Goal: Task Accomplishment & Management: Complete application form

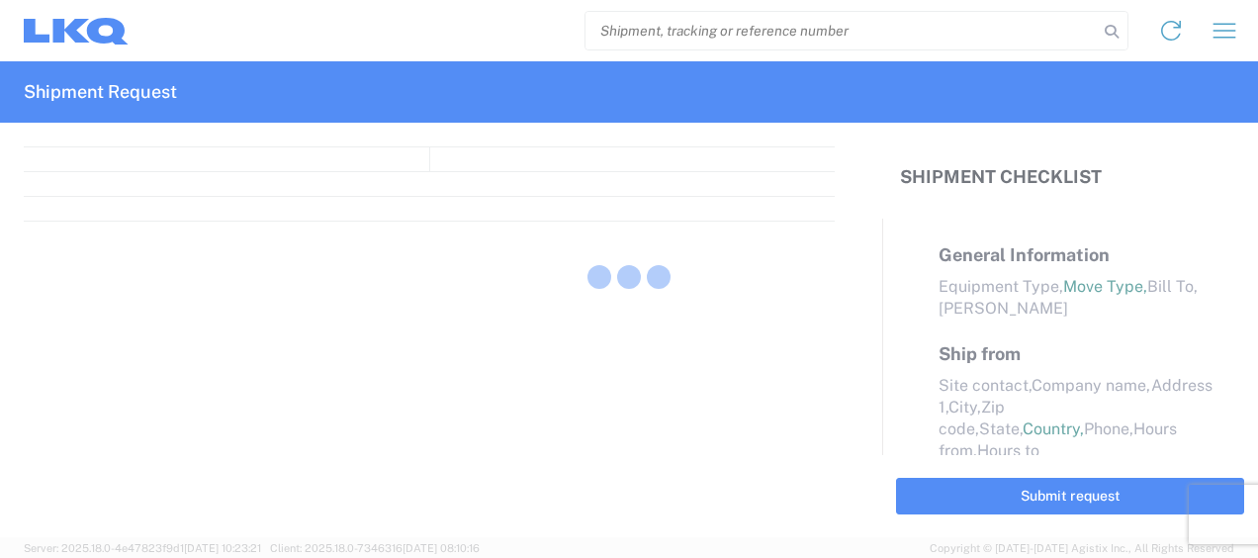
select select "FULL"
select select "LBS"
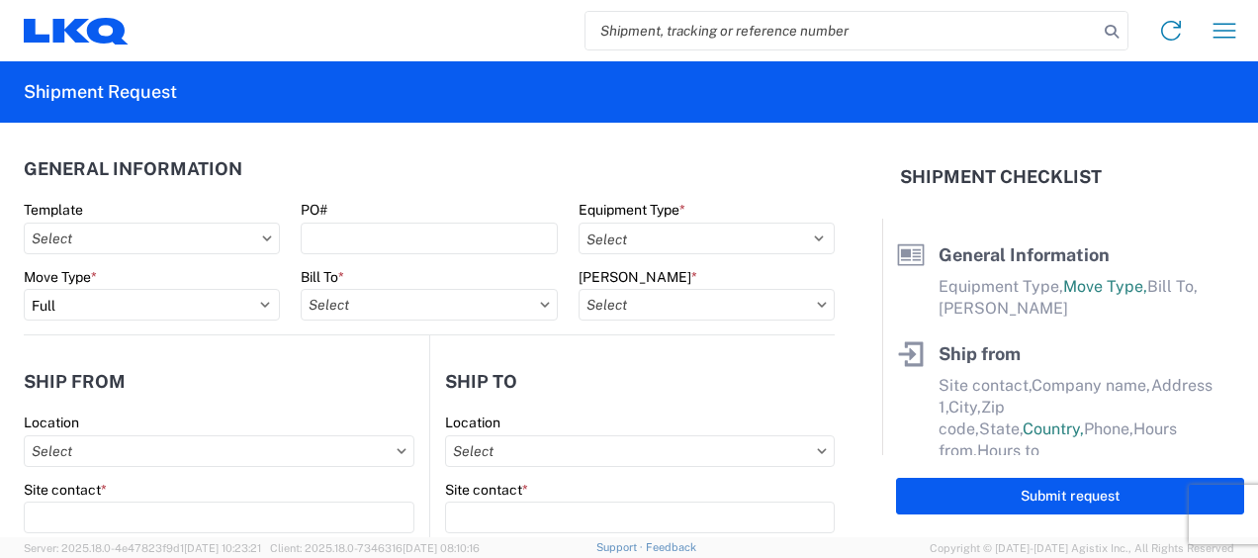
click at [741, 24] on input "search" at bounding box center [841, 31] width 512 height 38
type input "47382530"
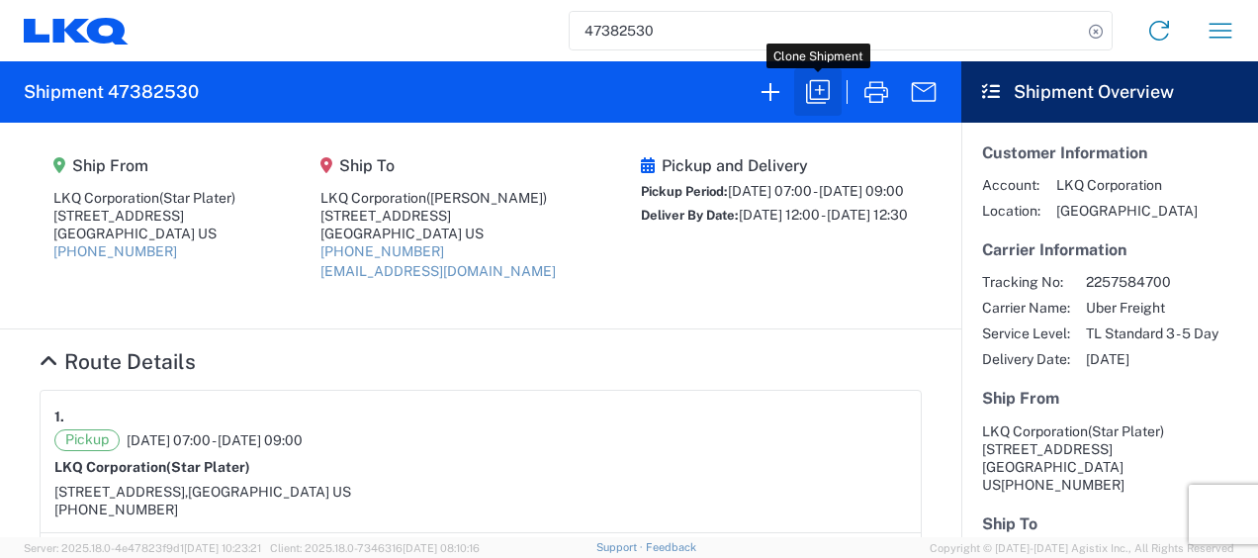
click at [811, 88] on icon "button" at bounding box center [818, 92] width 32 height 32
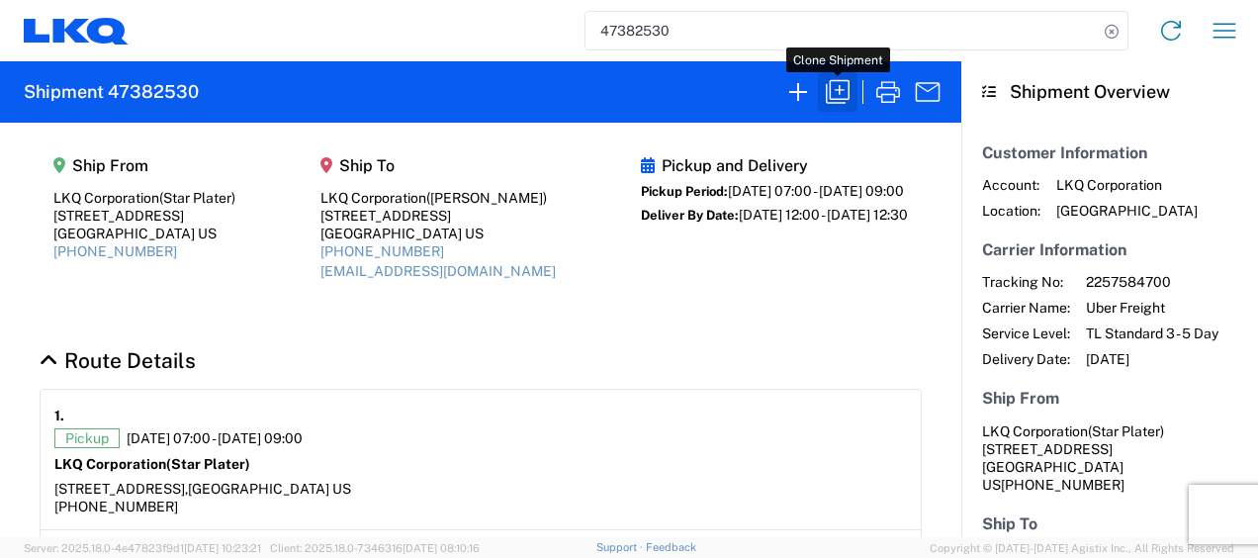
select select "FULL"
select select "US"
select select "LBS"
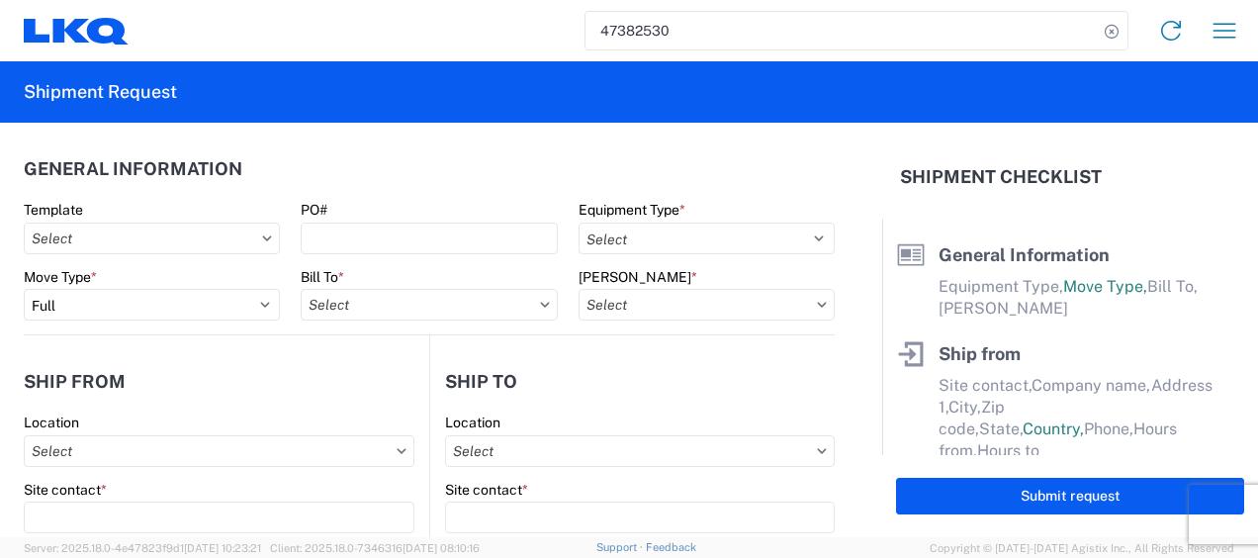
select select "STDV"
type input "Star Plater"
type input "LKQ Corporation"
type input "[STREET_ADDRESS]"
type input "Newnan"
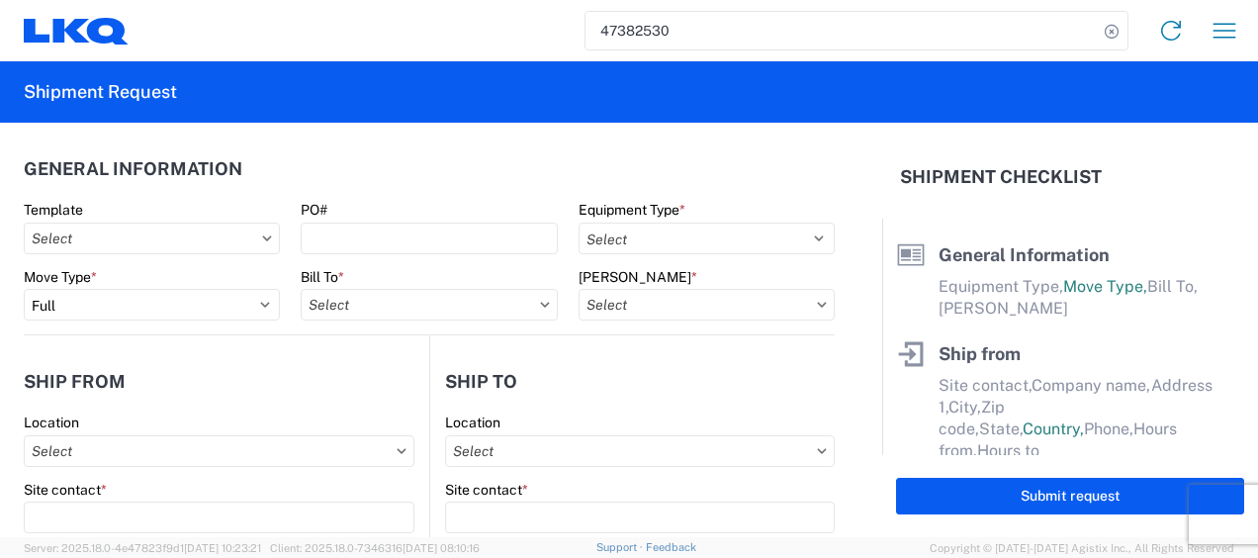
type input "30265"
type input "[PERSON_NAME]"
type input "LKQ Corporation"
type input "[STREET_ADDRESS]"
type input "[GEOGRAPHIC_DATA]"
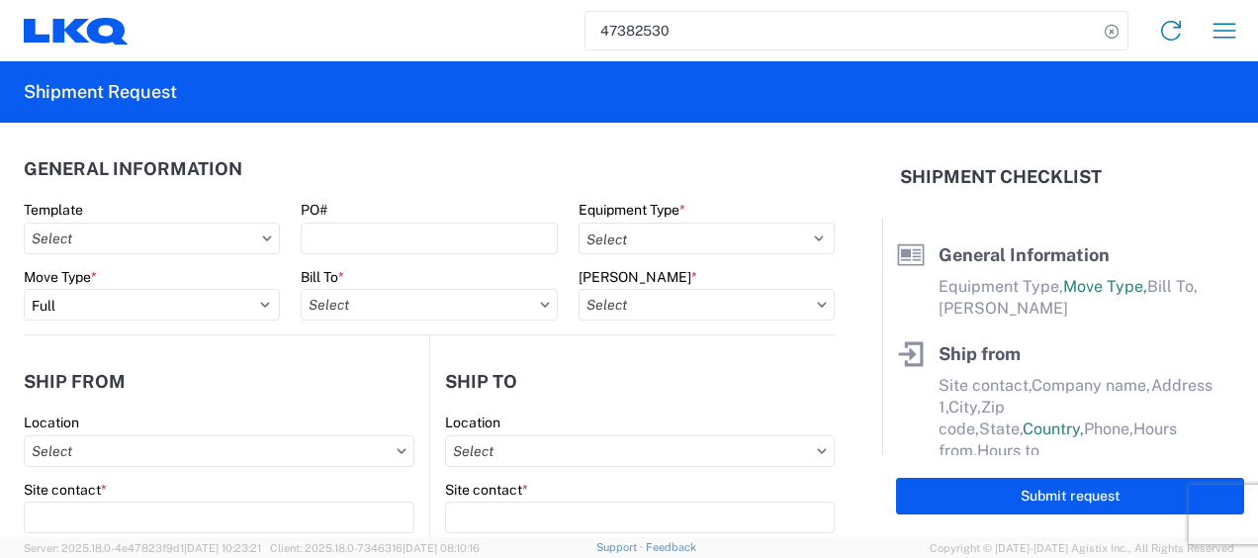
type input "30336"
type input "[EMAIL_ADDRESS][DOMAIN_NAME]"
type input "Star Plater"
type input "[EMAIL_ADDRESS][DOMAIN_NAME]"
type input "6788549960"
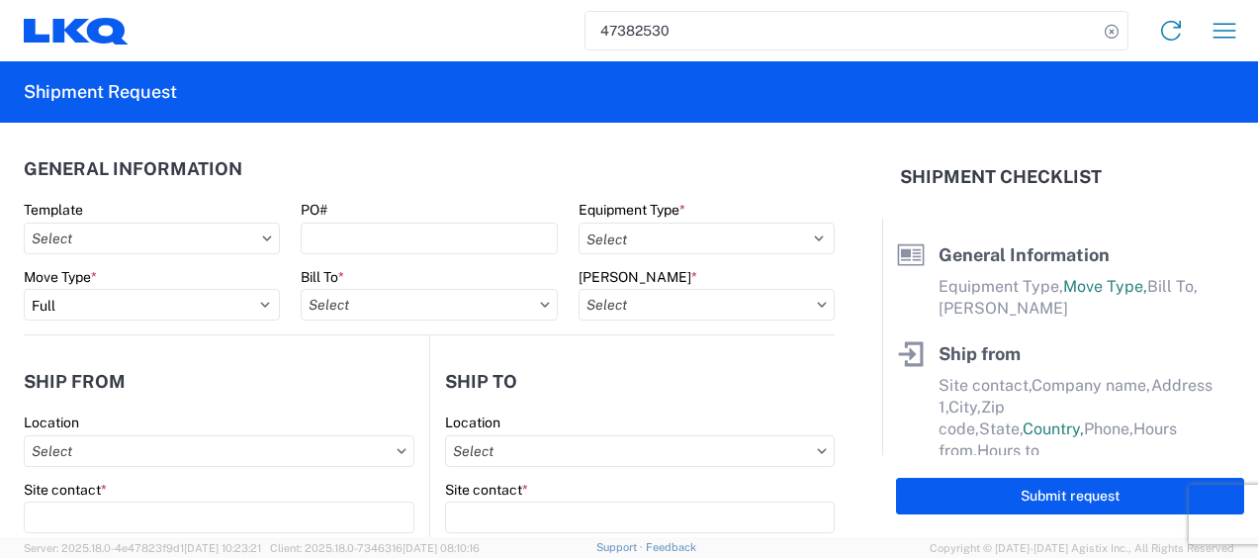
type input "[DATE]"
type textarea "Please arrive on time. Lunch is from 11a-12p. Receiving facility stops receivin…"
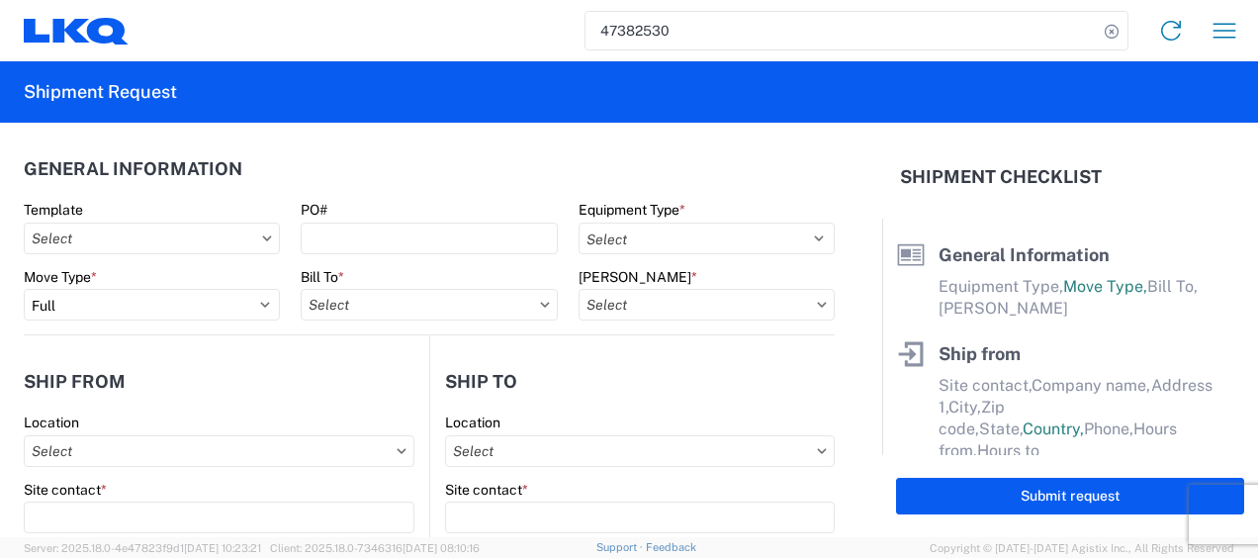
type input "45000"
type input "Engines, Transmissions"
type input "1"
select select "US"
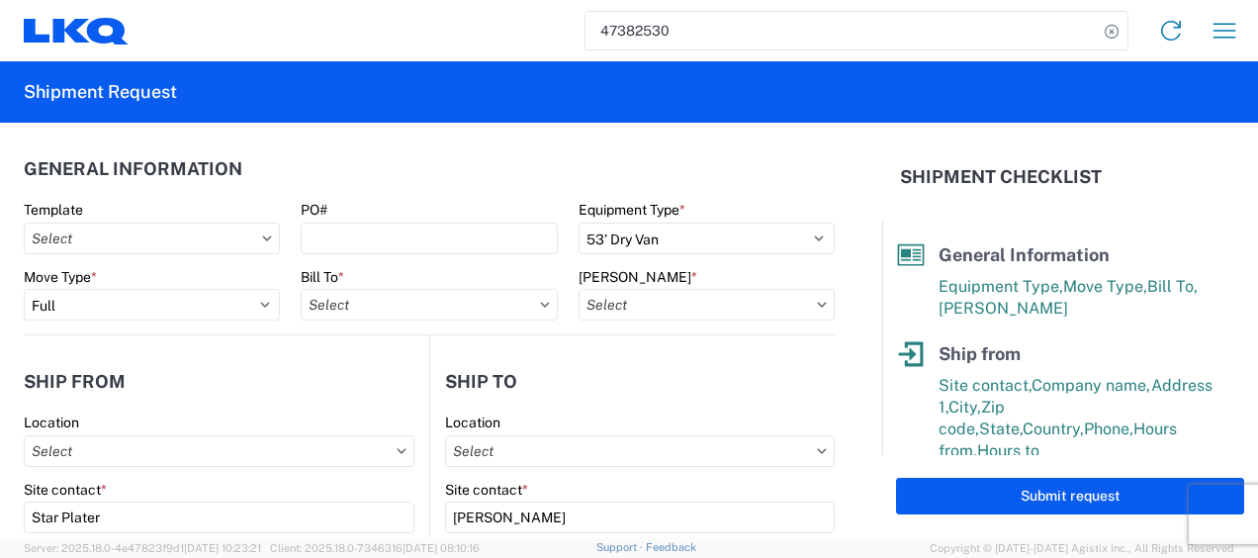
type input "1772 - LKQ Atlanta Core Newnan"
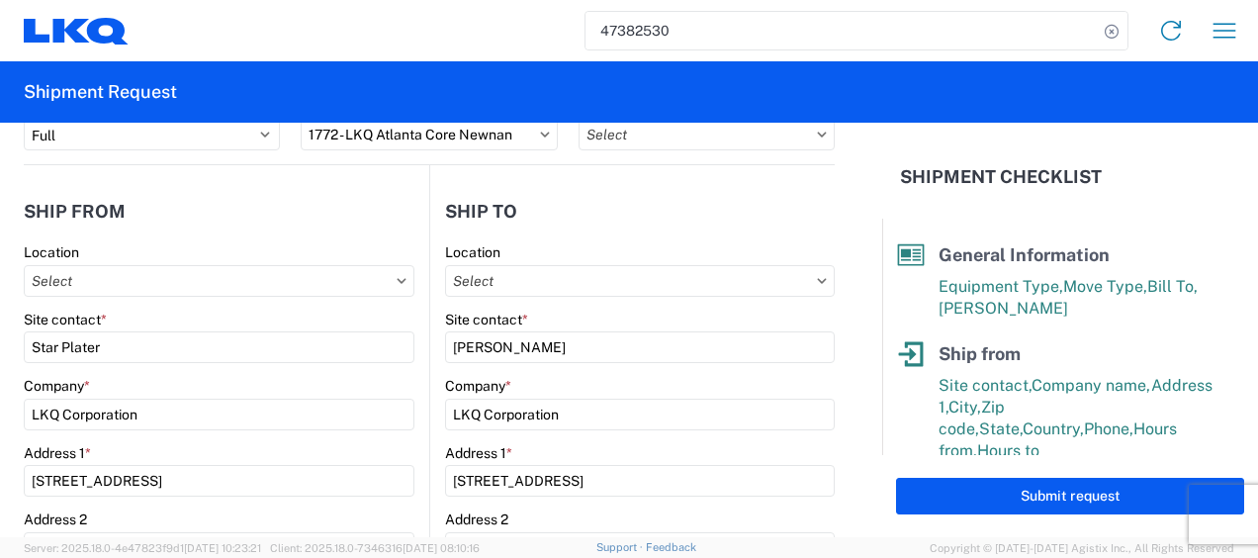
type input "1772 - LKQ Atlanta Core Newnan"
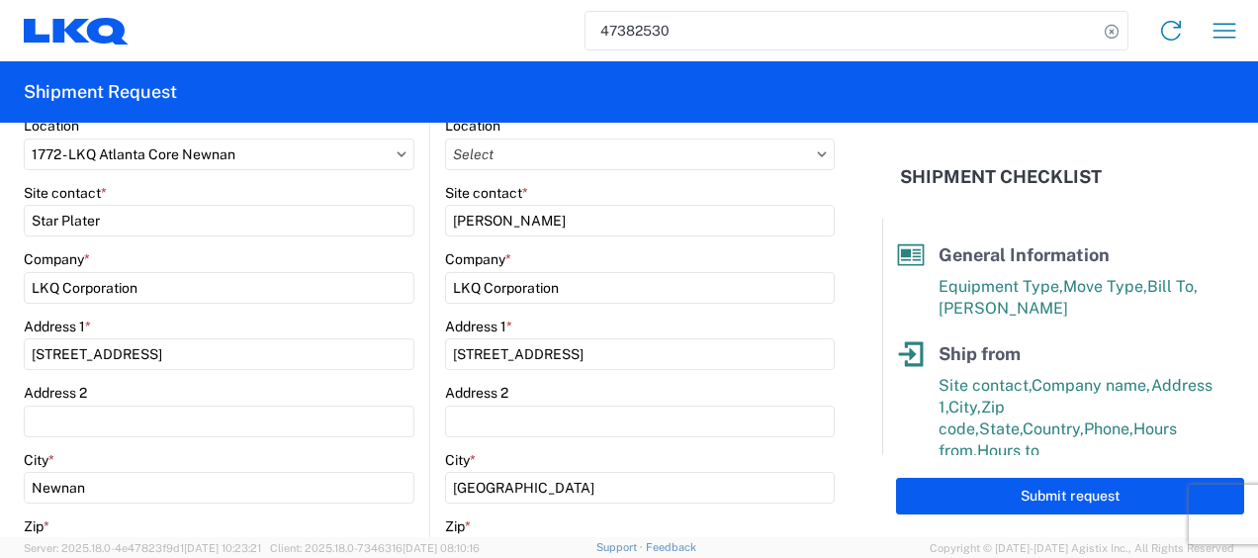
type input "1634 - [GEOGRAPHIC_DATA] - [PERSON_NAME] - Boat Rock"
type input "1772-6300-66000-0000 - 1772 Freight Out"
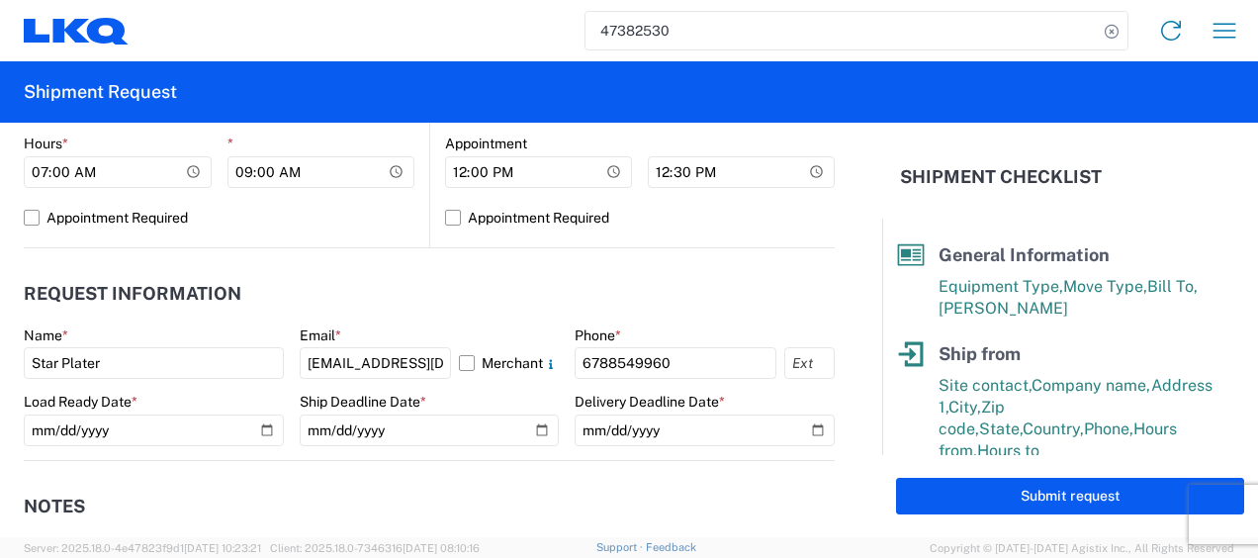
scroll to position [989, 0]
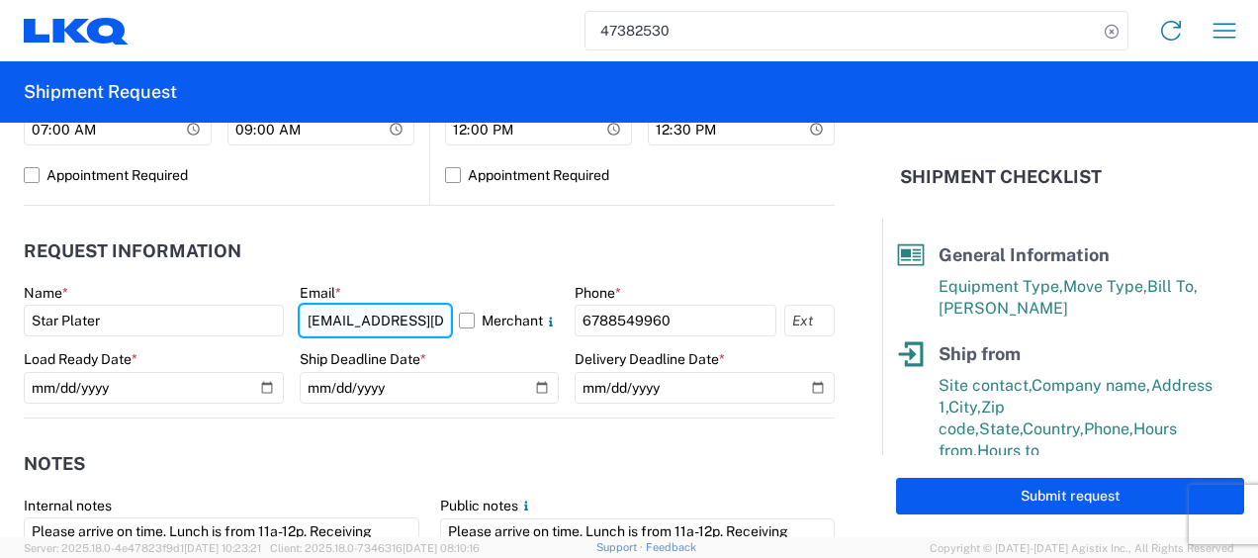
click at [433, 317] on input "[EMAIL_ADDRESS][DOMAIN_NAME]" at bounding box center [376, 321] width 152 height 32
type input "m"
click at [433, 317] on input "m" at bounding box center [376, 321] width 152 height 32
type input "[EMAIL_ADDRESS][DOMAIN_NAME]"
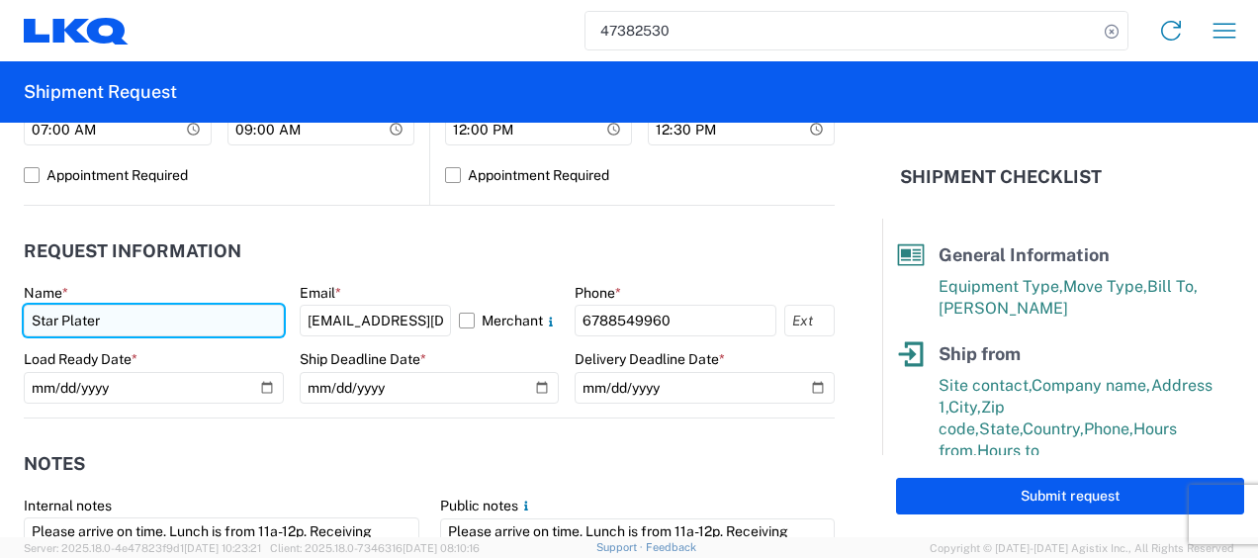
click at [144, 330] on input "Star Plater" at bounding box center [154, 321] width 260 height 32
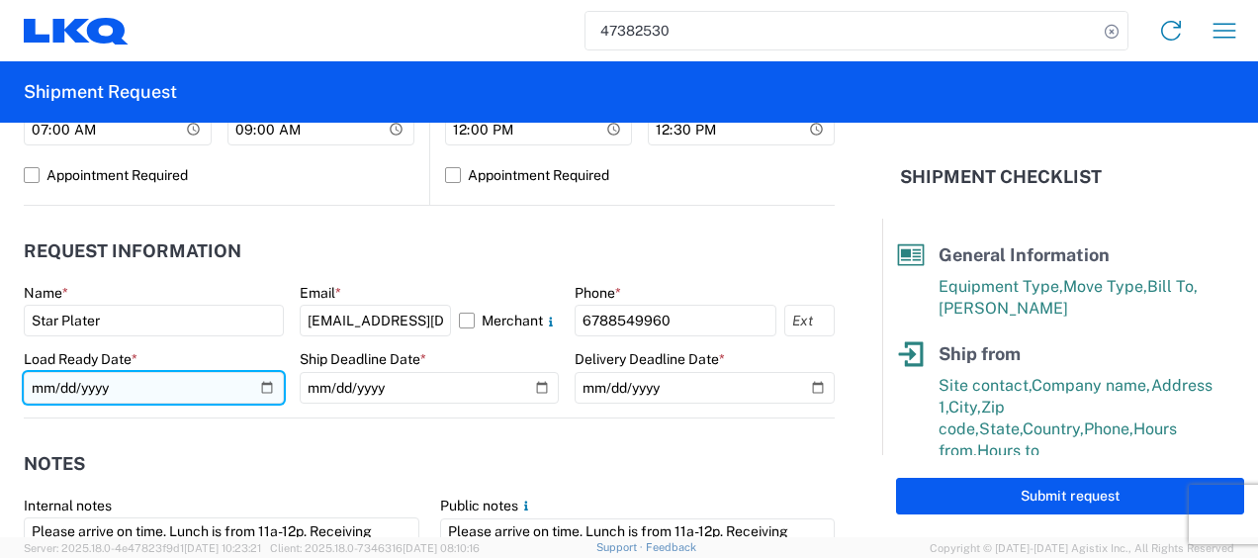
click at [42, 392] on input "[DATE]" at bounding box center [154, 388] width 260 height 32
type input "[DATE]"
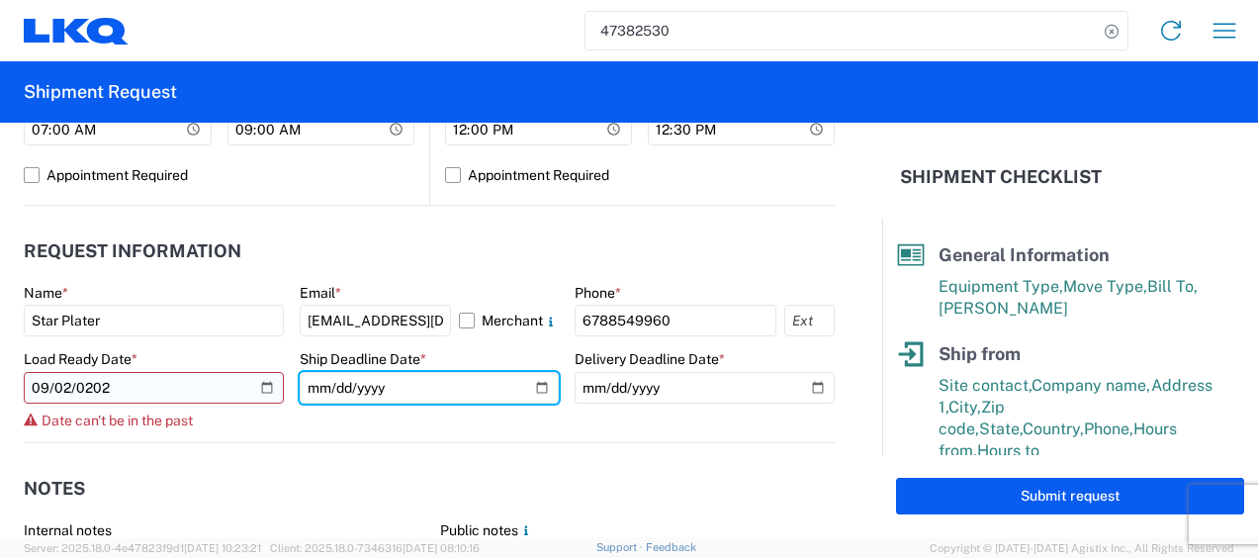
type input "[DATE]"
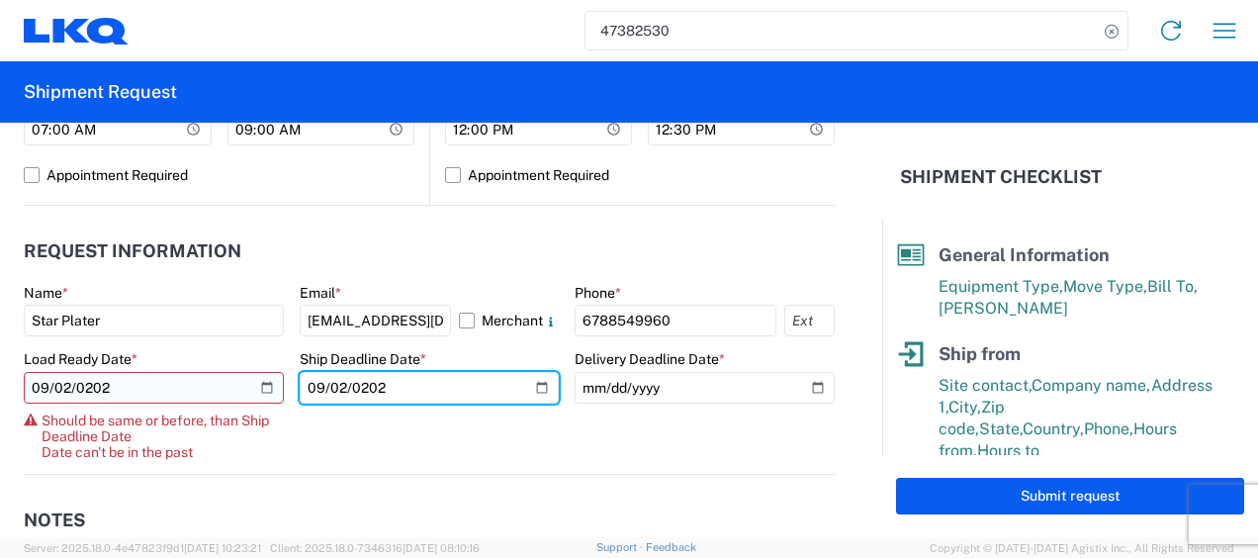
type input "[DATE]"
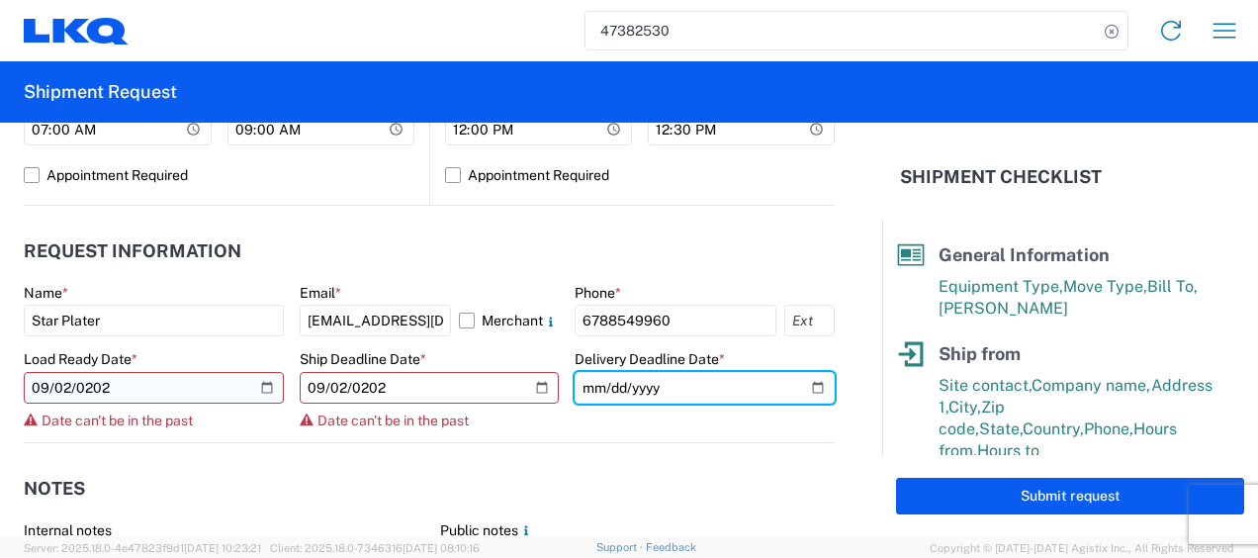
type input "[DATE]"
type input "0025-09-02"
type input "[DATE]"
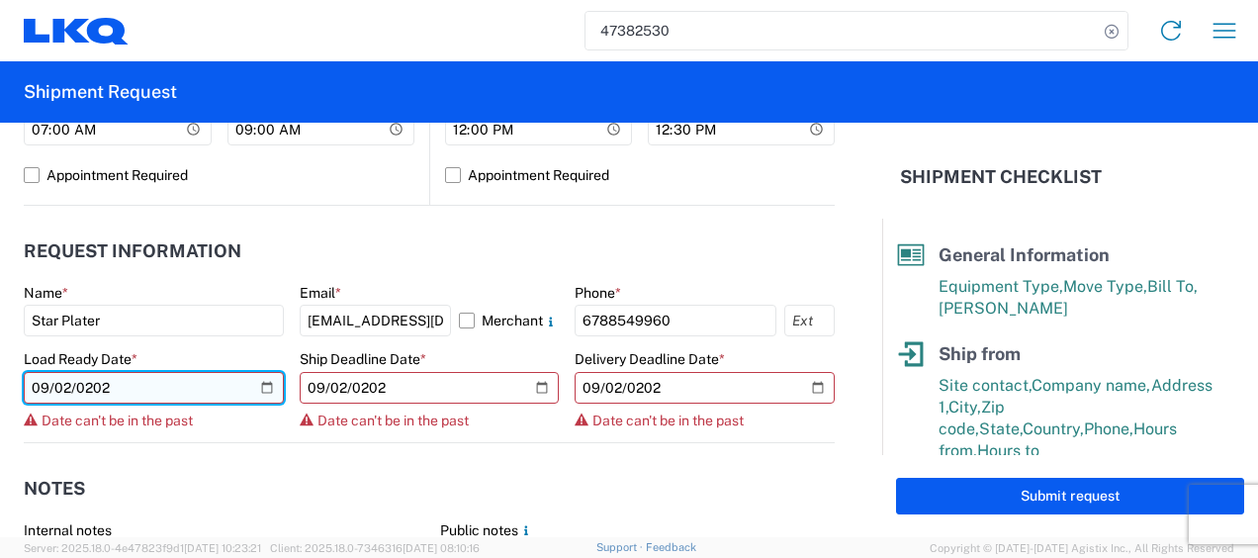
click at [65, 393] on input "[DATE]" at bounding box center [154, 388] width 260 height 32
type input "[DATE]"
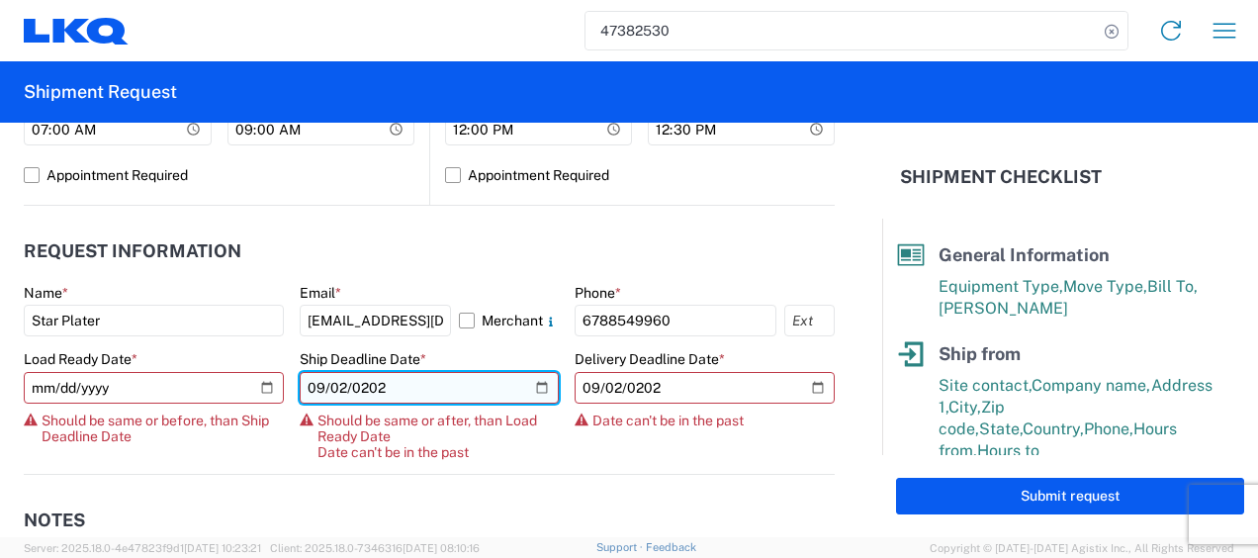
click at [335, 387] on input "[DATE]" at bounding box center [430, 388] width 260 height 32
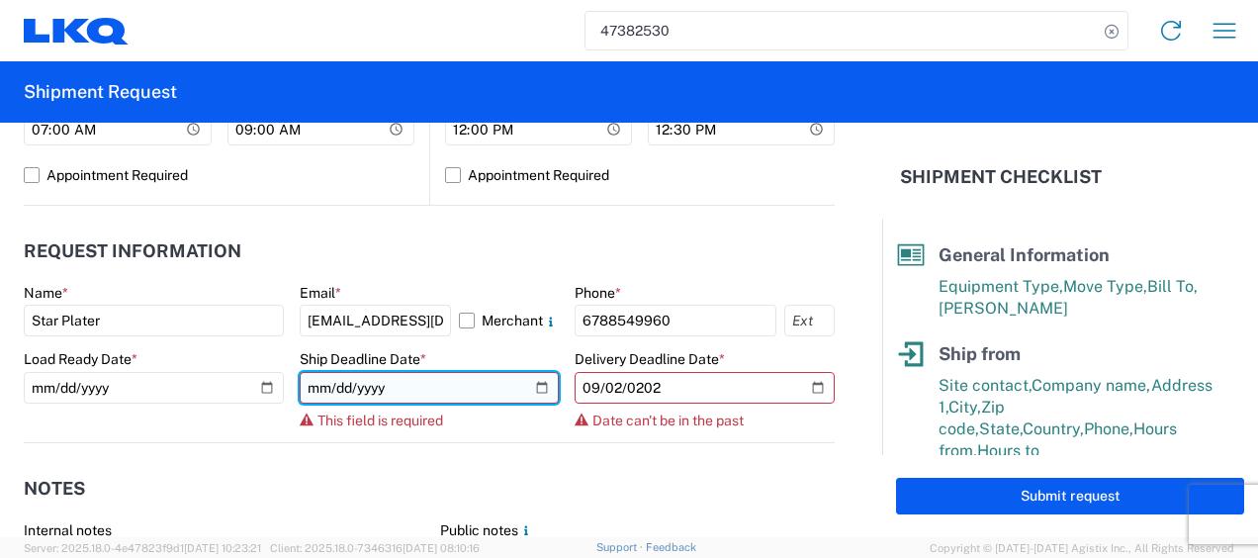
type input "[DATE]"
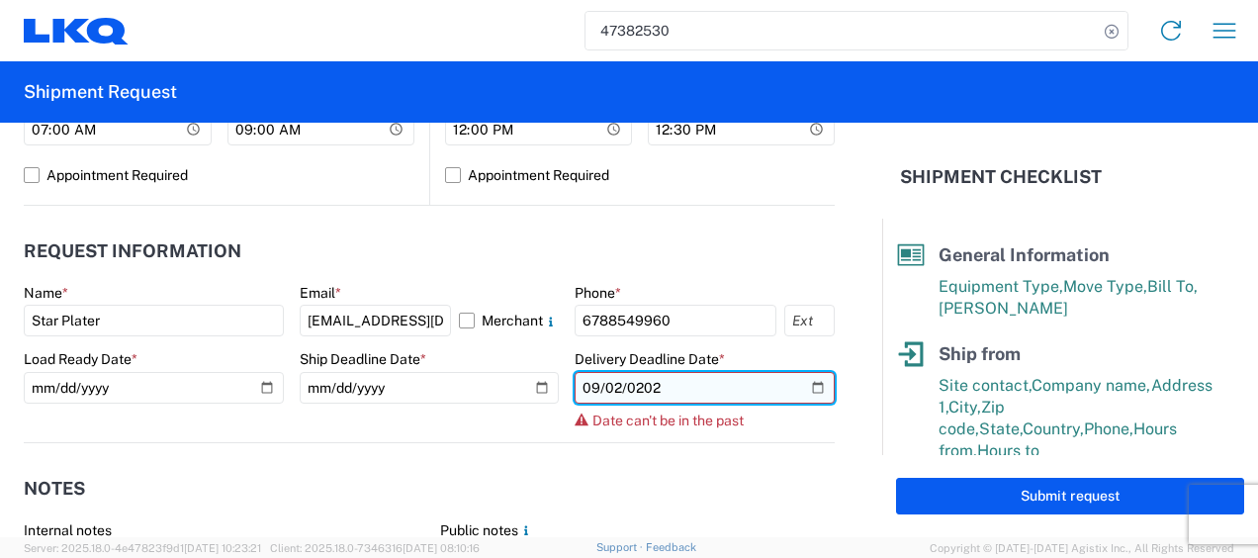
click at [605, 391] on input "[DATE]" at bounding box center [704, 388] width 260 height 32
type input "[DATE]"
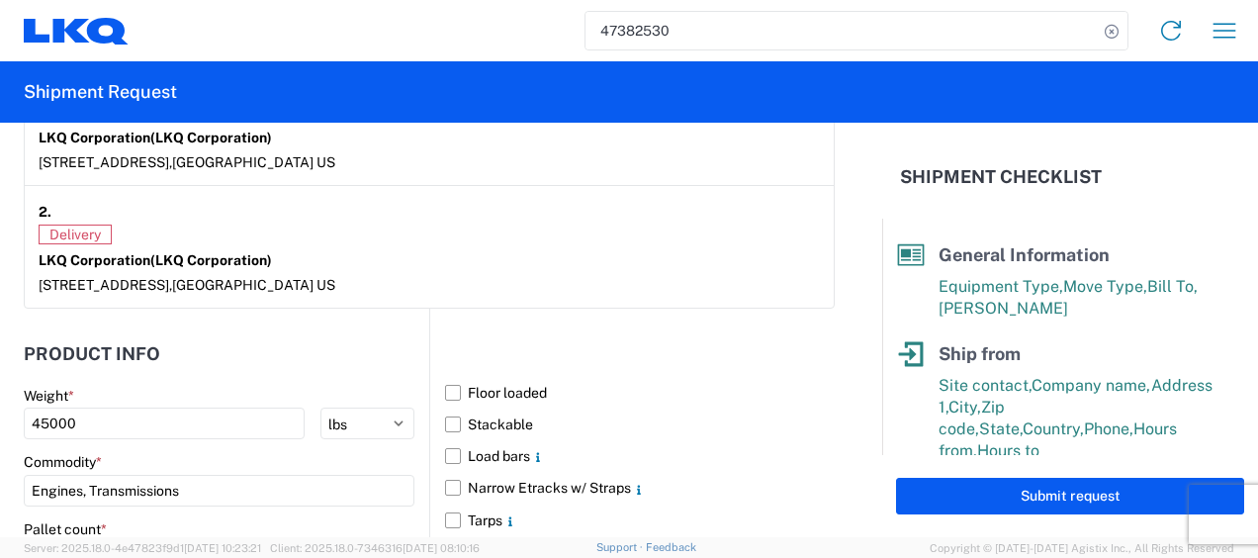
scroll to position [1681, 0]
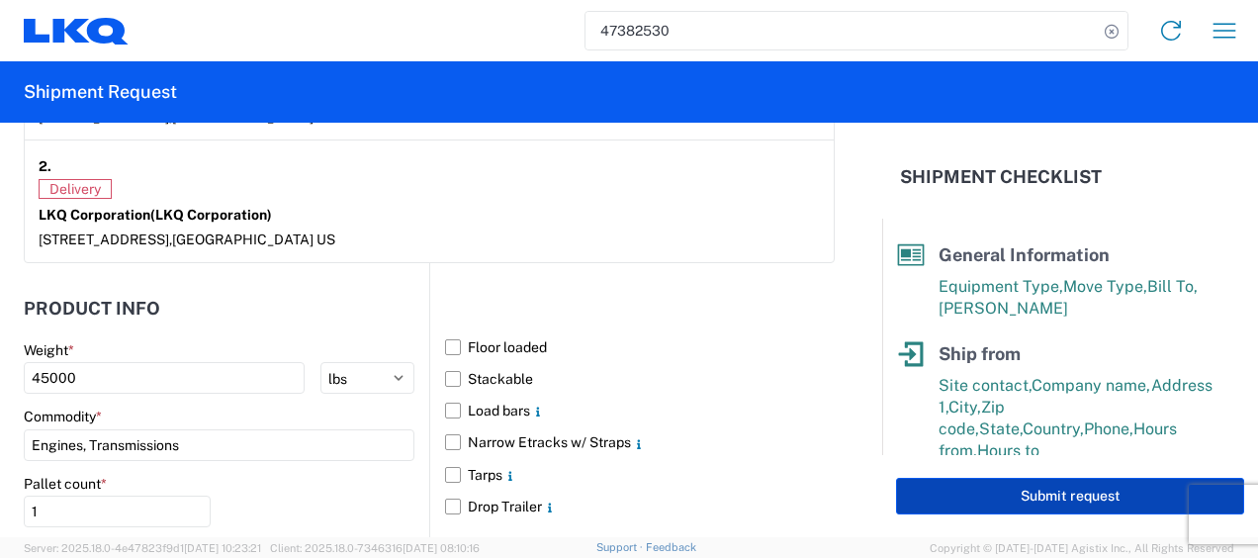
click at [986, 483] on button "Submit request" at bounding box center [1070, 496] width 348 height 37
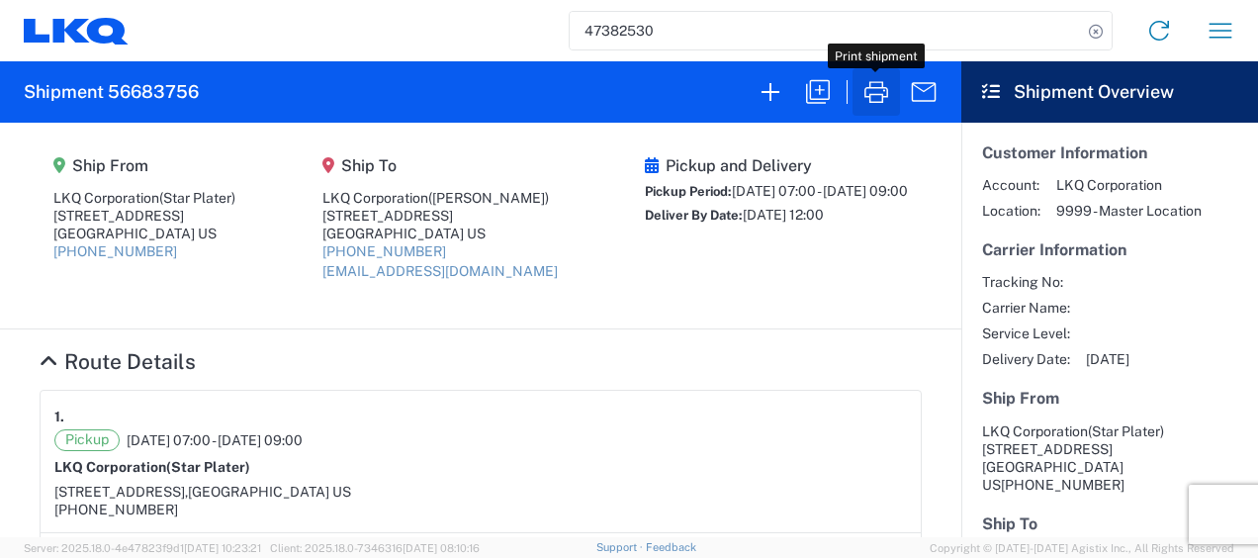
click at [868, 102] on icon "button" at bounding box center [876, 92] width 32 height 32
